Goal: Task Accomplishment & Management: Use online tool/utility

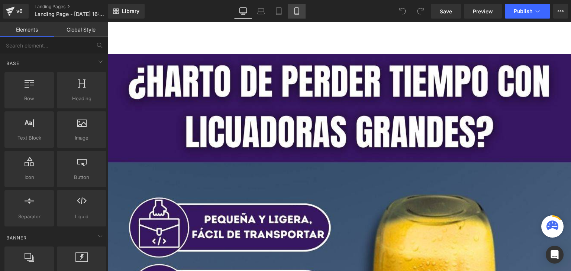
click at [298, 13] on icon at bounding box center [296, 13] width 4 height 0
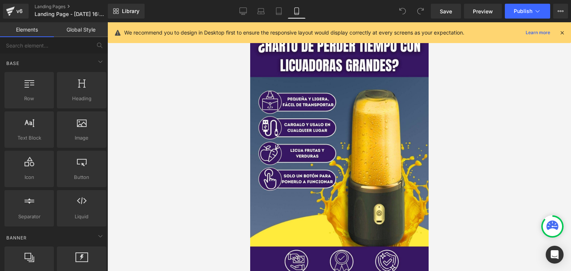
click at [562, 31] on icon at bounding box center [562, 32] width 7 height 7
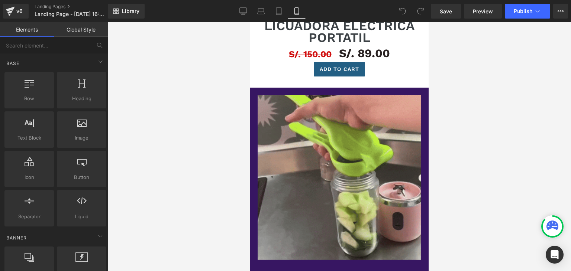
scroll to position [413, 0]
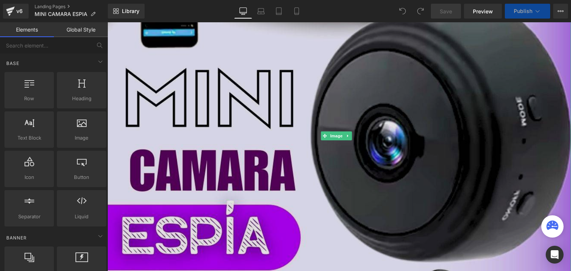
scroll to position [223, 0]
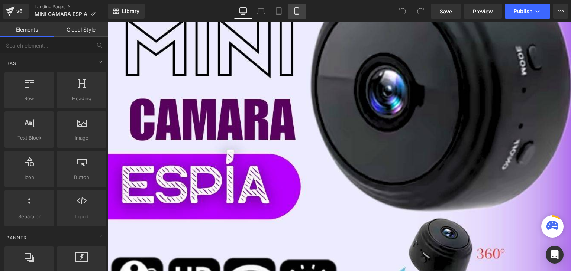
click at [297, 13] on icon at bounding box center [296, 10] width 7 height 7
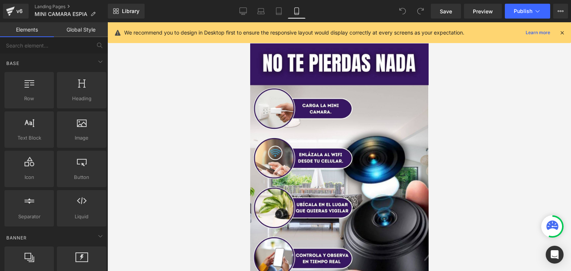
scroll to position [595, 0]
